Goal: Information Seeking & Learning: Learn about a topic

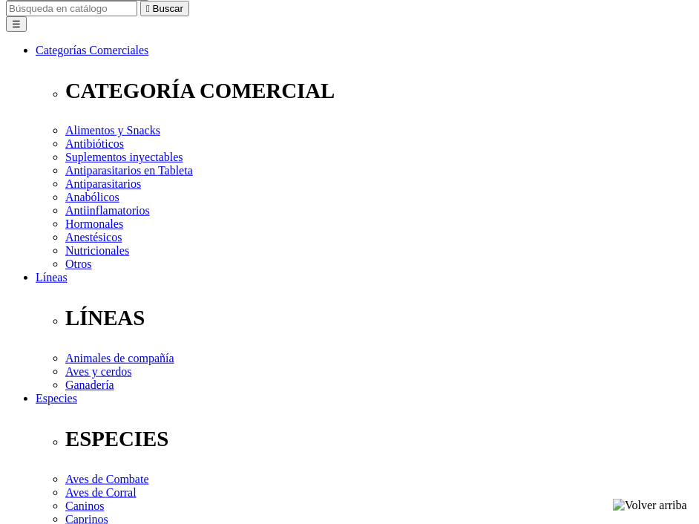
drag, startPoint x: 0, startPoint y: 0, endPoint x: 475, endPoint y: 50, distance: 477.7
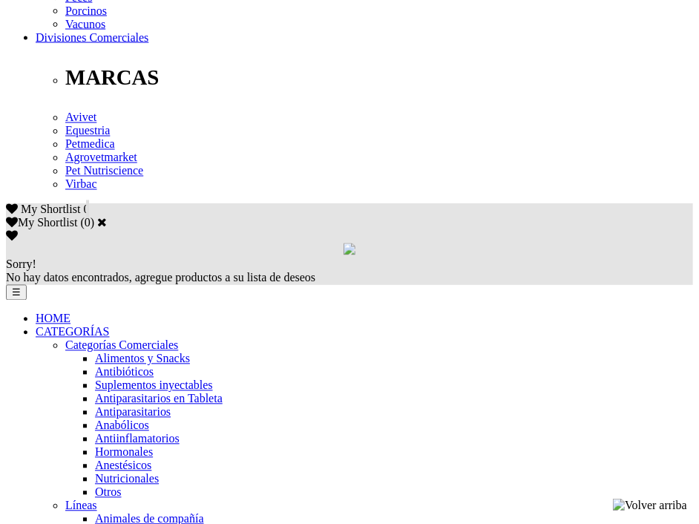
scroll to position [788, 0]
